Goal: Task Accomplishment & Management: Use online tool/utility

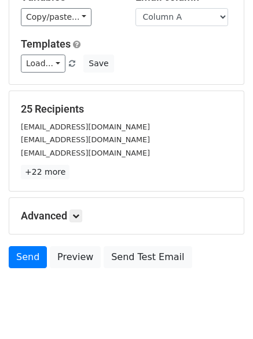
scroll to position [112, 0]
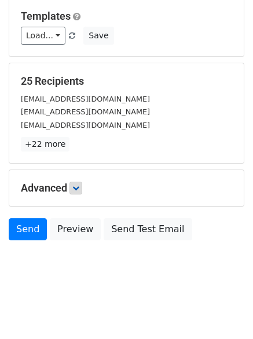
drag, startPoint x: 86, startPoint y: 190, endPoint x: 80, endPoint y: 188, distance: 6.6
click at [82, 189] on h5 "Advanced" at bounding box center [127, 187] width 212 height 13
click at [79, 187] on icon at bounding box center [75, 187] width 7 height 7
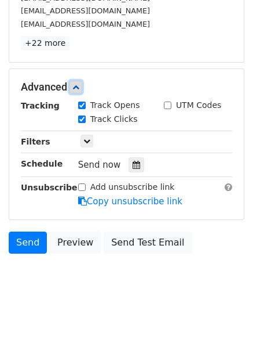
scroll to position [221, 0]
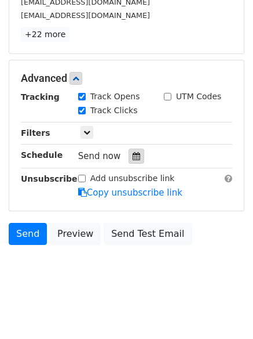
click at [133, 158] on icon at bounding box center [137, 156] width 8 height 8
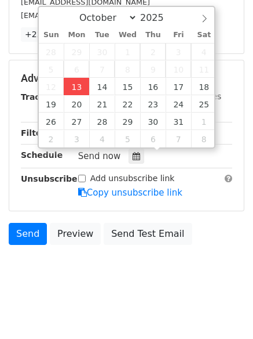
type input "2025-10-13 12:00"
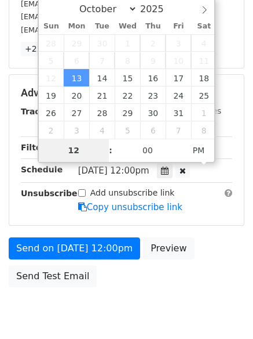
type input "4"
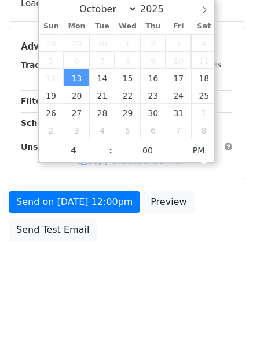
type input "2025-10-13 16:00"
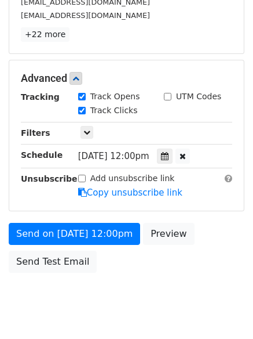
click at [132, 307] on body "New Campaign Daily emails left: 50 Google Sheet: Hunting Variables Copy/paste..…" at bounding box center [126, 55] width 253 height 537
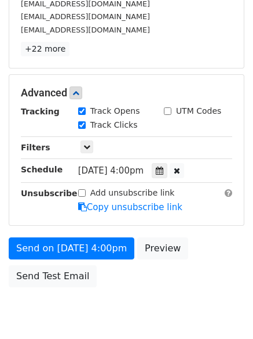
scroll to position [221, 0]
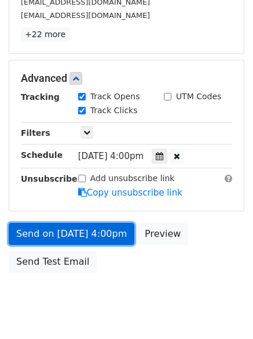
click at [77, 225] on link "Send on Oct 13 at 4:00pm" at bounding box center [72, 234] width 126 height 22
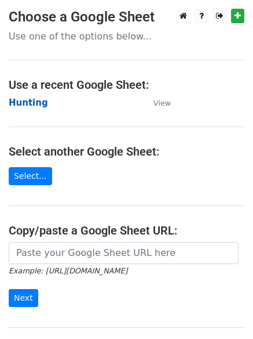
click at [30, 104] on strong "Hunting" at bounding box center [28, 102] width 39 height 10
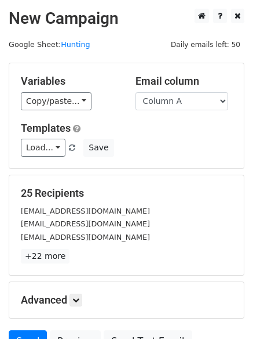
drag, startPoint x: 0, startPoint y: 0, endPoint x: 170, endPoint y: 114, distance: 204.7
click at [170, 99] on select "Column A Column B Column C Column D Column E Column F" at bounding box center [182, 101] width 93 height 18
click at [169, 107] on select "Column A Column B Column C Column D Column E Column F" at bounding box center [182, 101] width 93 height 18
select select "Column B"
click at [136, 92] on select "Column A Column B Column C Column D Column E Column F" at bounding box center [182, 101] width 93 height 18
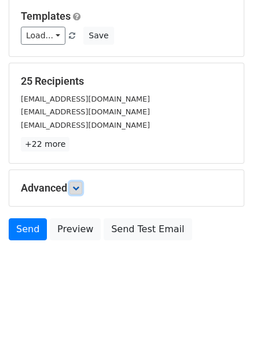
click at [78, 190] on icon at bounding box center [75, 187] width 7 height 7
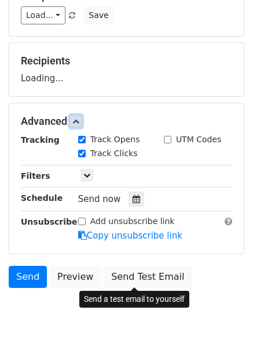
scroll to position [179, 0]
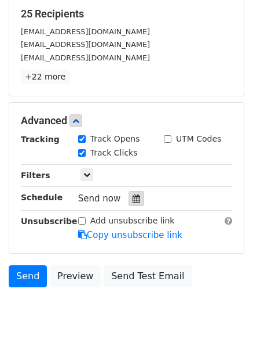
click at [129, 198] on div at bounding box center [137, 198] width 16 height 15
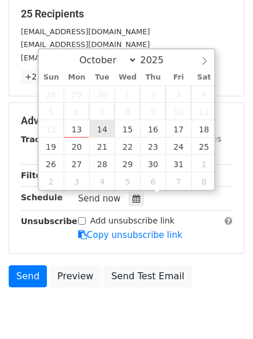
type input "2025-10-14 12:00"
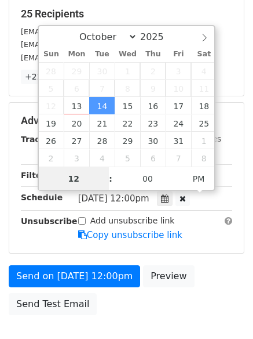
scroll to position [1, 0]
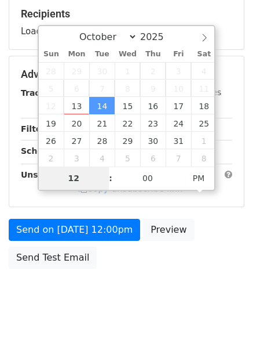
type input "5"
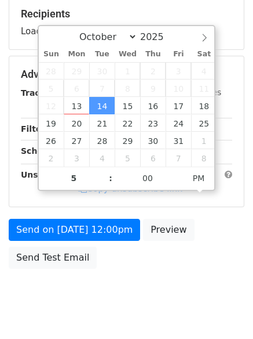
type input "2025-10-14 17:00"
click at [108, 283] on body "New Campaign Daily emails left: 50 Google Sheet: Hunting Variables Copy/paste..…" at bounding box center [126, 75] width 253 height 491
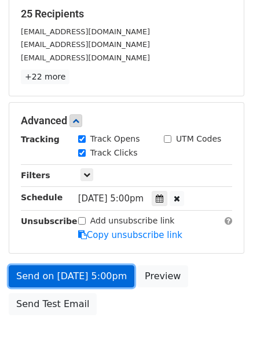
click at [92, 278] on link "Send on Oct 14 at 5:00pm" at bounding box center [72, 276] width 126 height 22
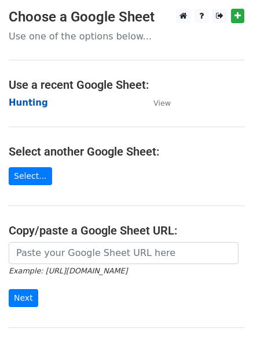
click at [32, 101] on strong "Hunting" at bounding box center [28, 102] width 39 height 10
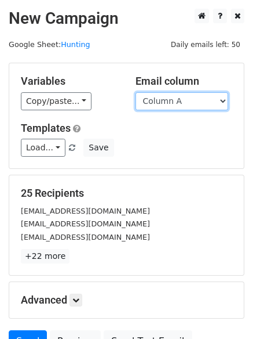
drag, startPoint x: 0, startPoint y: 0, endPoint x: 170, endPoint y: 104, distance: 199.5
click at [170, 104] on select "Column A Column B Column C Column D Column E Column F" at bounding box center [182, 101] width 93 height 18
select select "Column C"
click at [136, 92] on select "Column A Column B Column C Column D Column E Column F" at bounding box center [182, 101] width 93 height 18
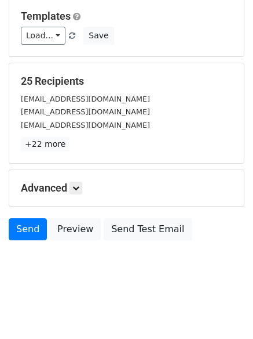
click at [95, 190] on h5 "Advanced" at bounding box center [127, 187] width 212 height 13
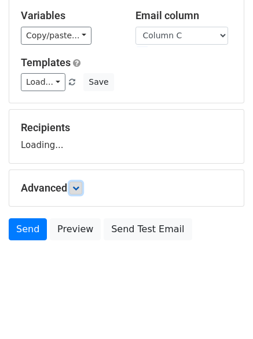
click at [82, 189] on link at bounding box center [76, 187] width 13 height 13
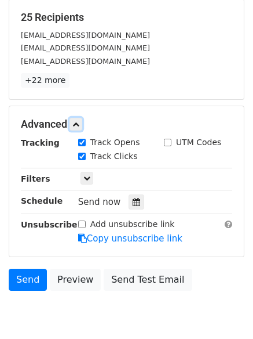
scroll to position [179, 0]
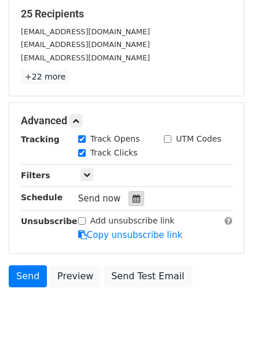
click at [134, 195] on icon at bounding box center [137, 198] width 8 height 8
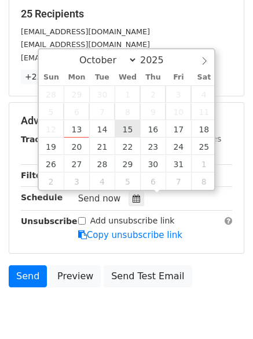
type input "2025-10-15 12:00"
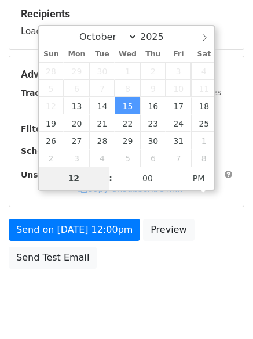
type input "6"
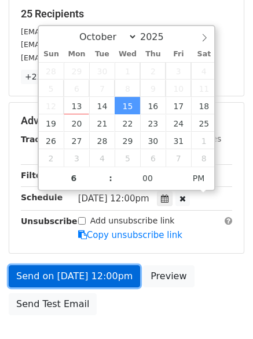
type input "2025-10-15 18:00"
click at [94, 276] on link "Send on Oct 15 at 12:00pm" at bounding box center [75, 276] width 132 height 22
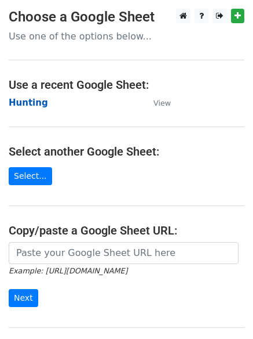
click at [16, 101] on strong "Hunting" at bounding box center [28, 102] width 39 height 10
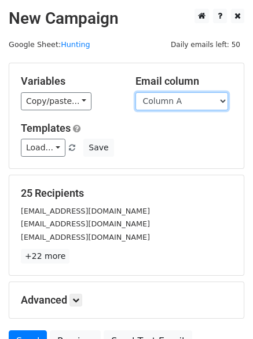
drag, startPoint x: 0, startPoint y: 0, endPoint x: 171, endPoint y: 100, distance: 198.2
click at [171, 100] on select "Column A Column B Column C Column D Column E Column F" at bounding box center [182, 101] width 93 height 18
select select "Column D"
click at [136, 92] on select "Column A Column B Column C Column D Column E Column F" at bounding box center [182, 101] width 93 height 18
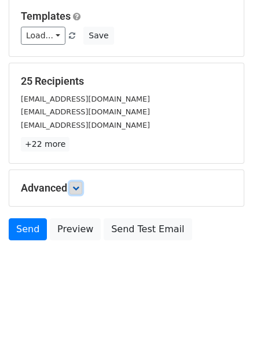
click at [82, 188] on link at bounding box center [76, 187] width 13 height 13
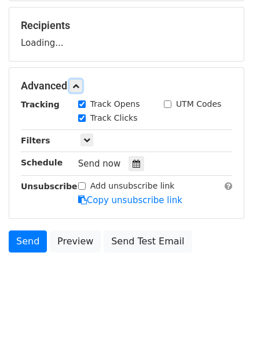
scroll to position [169, 0]
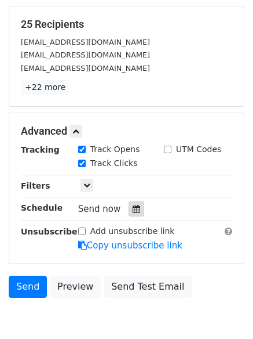
click at [136, 202] on div at bounding box center [137, 208] width 16 height 15
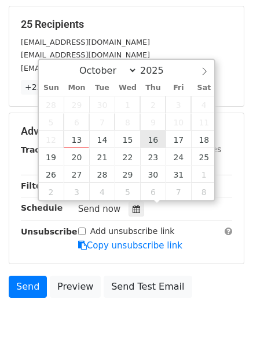
type input "2025-10-16 12:00"
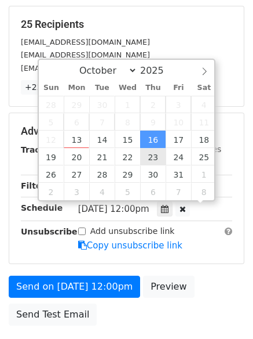
scroll to position [1, 0]
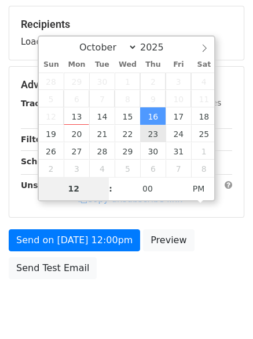
type input "7"
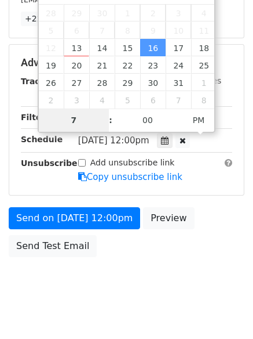
scroll to position [253, 0]
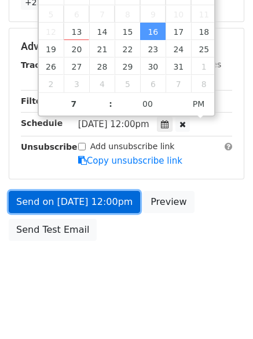
type input "2025-10-16 19:00"
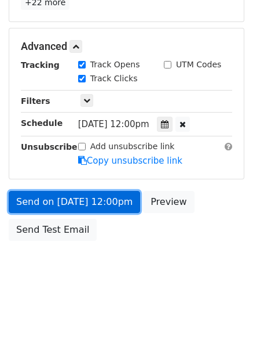
click at [81, 202] on link "Send on Oct 16 at 12:00pm" at bounding box center [75, 202] width 132 height 22
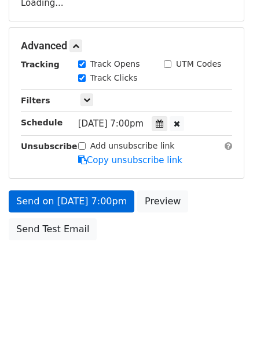
scroll to position [207, 0]
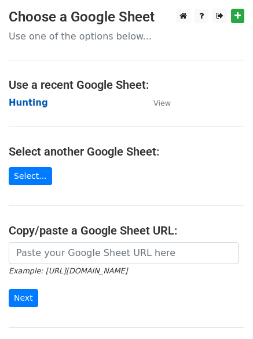
click at [21, 104] on strong "Hunting" at bounding box center [28, 102] width 39 height 10
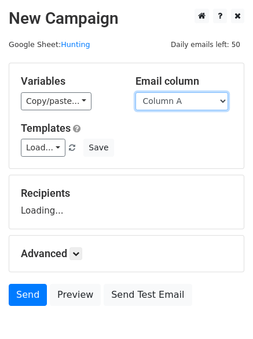
drag, startPoint x: 0, startPoint y: 0, endPoint x: 176, endPoint y: 100, distance: 202.2
click at [176, 100] on select "Column A Column B Column C Column D Column E Column F" at bounding box center [182, 101] width 93 height 18
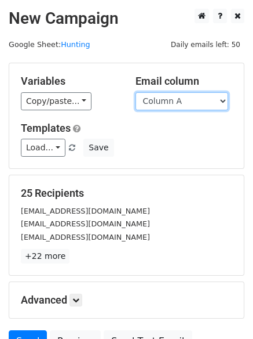
click at [174, 103] on select "Column A Column B Column C Column D Column E Column F" at bounding box center [182, 101] width 93 height 18
select select "Column E"
click at [136, 92] on select "Column A Column B Column C Column D Column E Column F" at bounding box center [182, 101] width 93 height 18
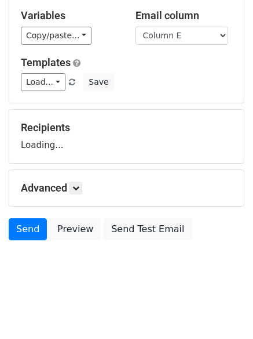
click at [86, 181] on h5 "Advanced" at bounding box center [127, 187] width 212 height 13
click at [82, 185] on link at bounding box center [76, 187] width 13 height 13
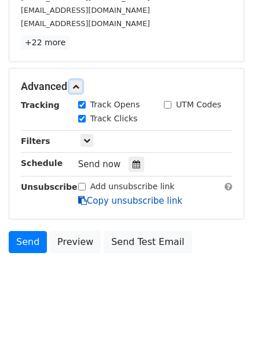
scroll to position [225, 0]
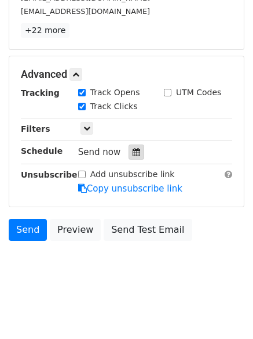
click at [131, 157] on div at bounding box center [137, 151] width 16 height 15
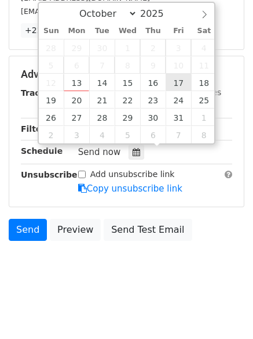
type input "2025-10-17 12:00"
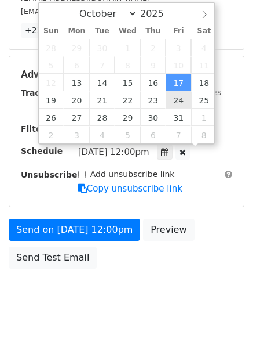
scroll to position [1, 0]
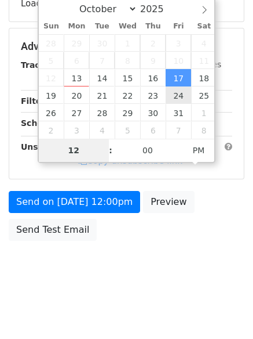
type input "8"
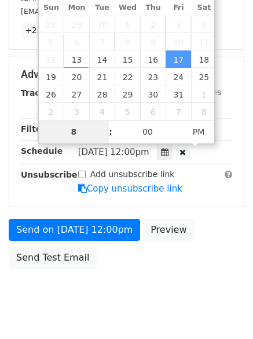
scroll to position [253, 0]
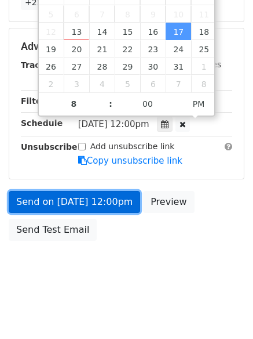
type input "2025-10-17 20:00"
click at [88, 204] on link "Send on Oct 17 at 12:00pm" at bounding box center [75, 202] width 132 height 22
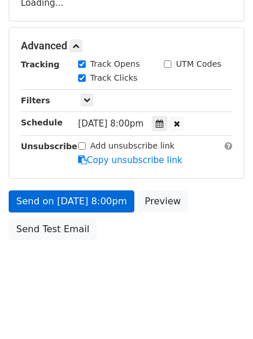
scroll to position [207, 0]
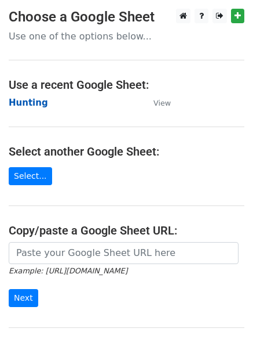
click at [25, 99] on strong "Hunting" at bounding box center [28, 102] width 39 height 10
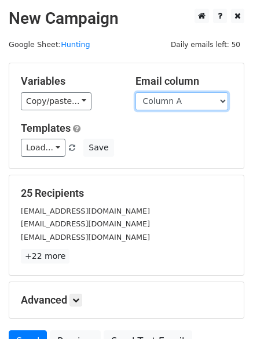
drag, startPoint x: 0, startPoint y: 0, endPoint x: 165, endPoint y: 104, distance: 195.4
click at [165, 104] on select "Column A Column B Column C Column D Column E Column F" at bounding box center [182, 101] width 93 height 18
select select "Column F"
click at [136, 92] on select "Column A Column B Column C Column D Column E Column F" at bounding box center [182, 101] width 93 height 18
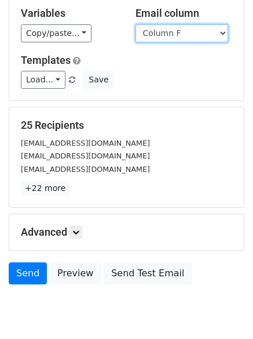
scroll to position [112, 0]
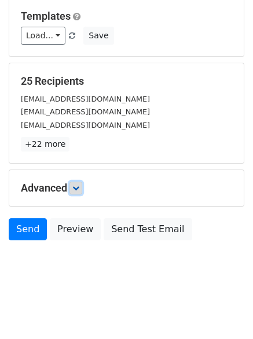
click at [75, 188] on icon at bounding box center [75, 187] width 7 height 7
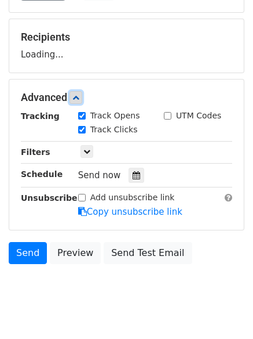
scroll to position [179, 0]
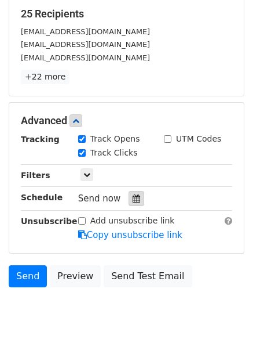
click at [133, 202] on icon at bounding box center [137, 198] width 8 height 8
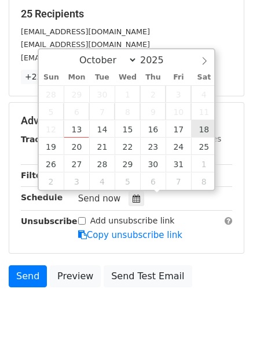
type input "[DATE] 12:00"
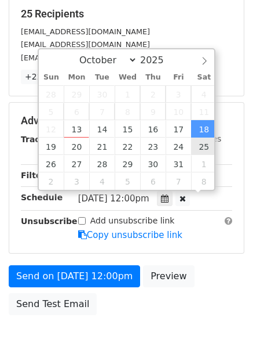
scroll to position [1, 0]
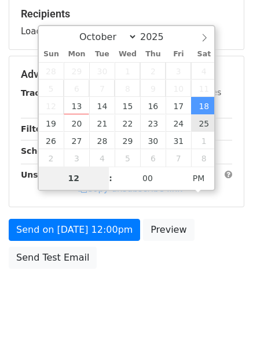
type input "9"
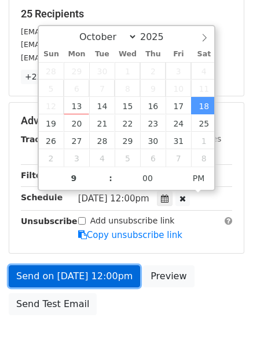
type input "[DATE] 21:00"
click at [88, 272] on link "Send on [DATE] 12:00pm" at bounding box center [75, 276] width 132 height 22
